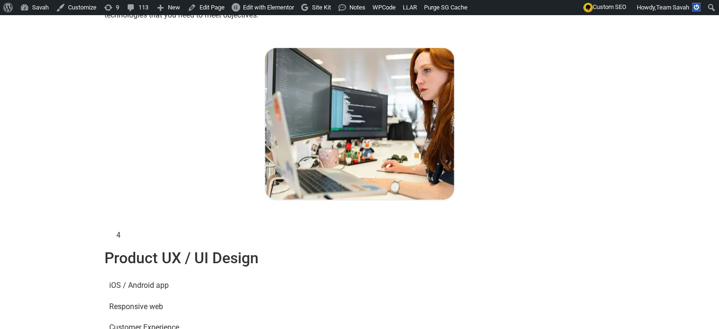
scroll to position [1511, 0]
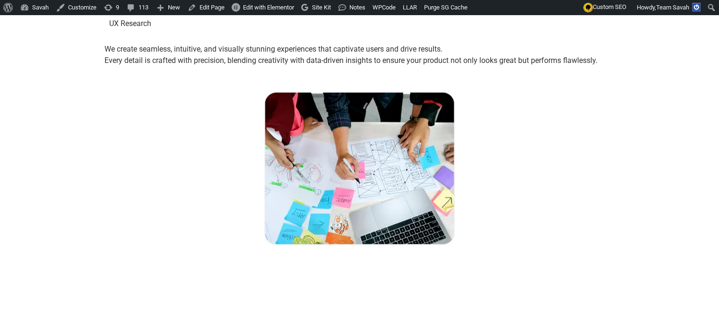
scroll to position [1816, 0]
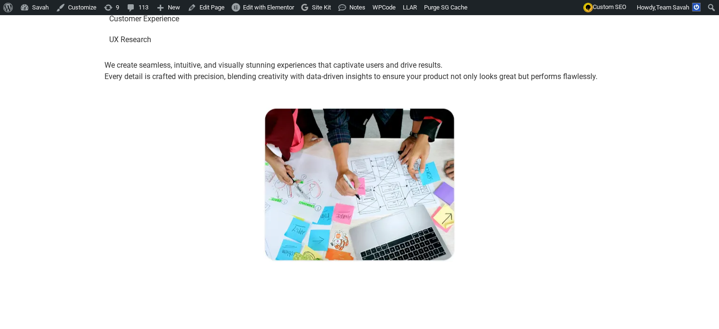
drag, startPoint x: 272, startPoint y: 85, endPoint x: 255, endPoint y: 71, distance: 21.9
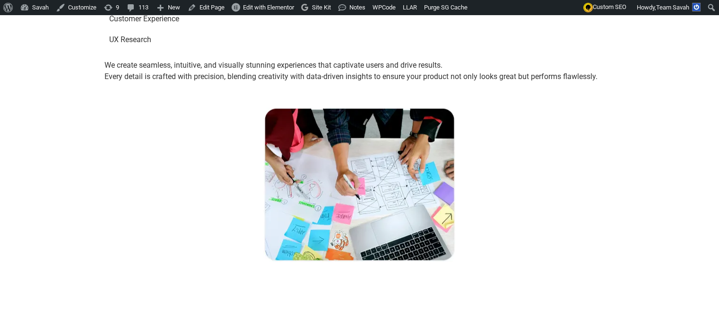
drag, startPoint x: 13, startPoint y: 39, endPoint x: 286, endPoint y: 84, distance: 277.3
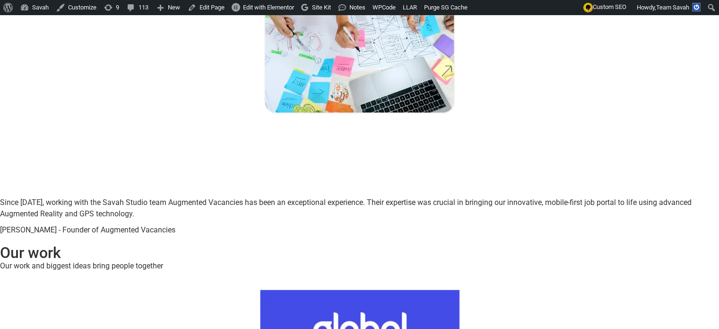
scroll to position [1911, 0]
